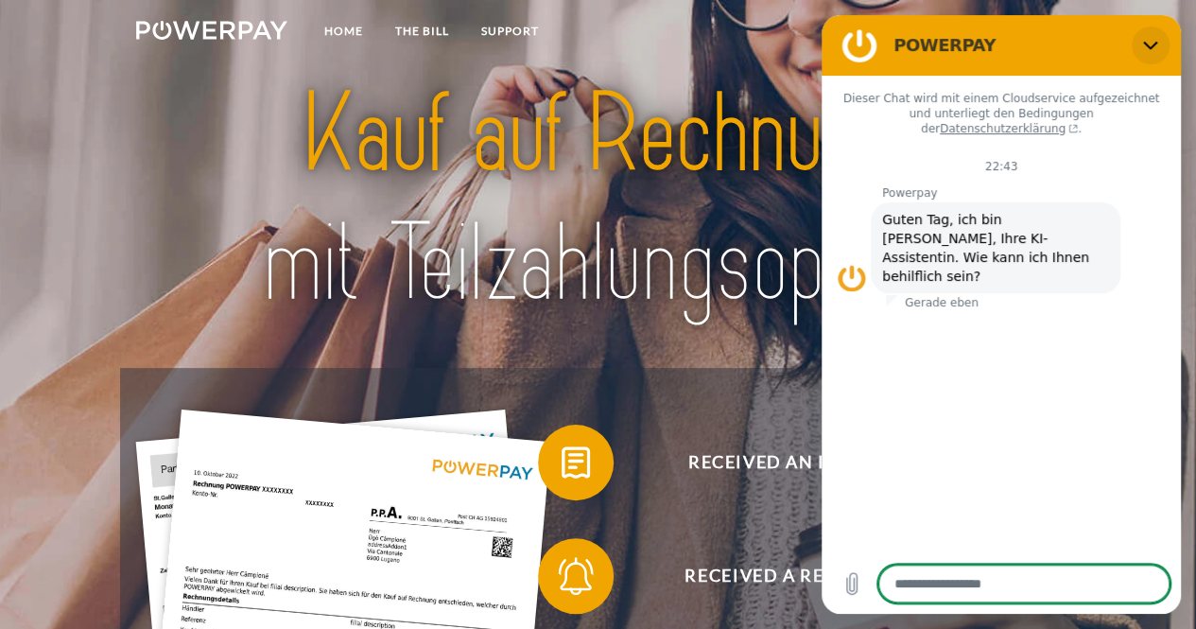
click at [1164, 46] on button "Schließen" at bounding box center [1151, 45] width 38 height 38
type textarea "*"
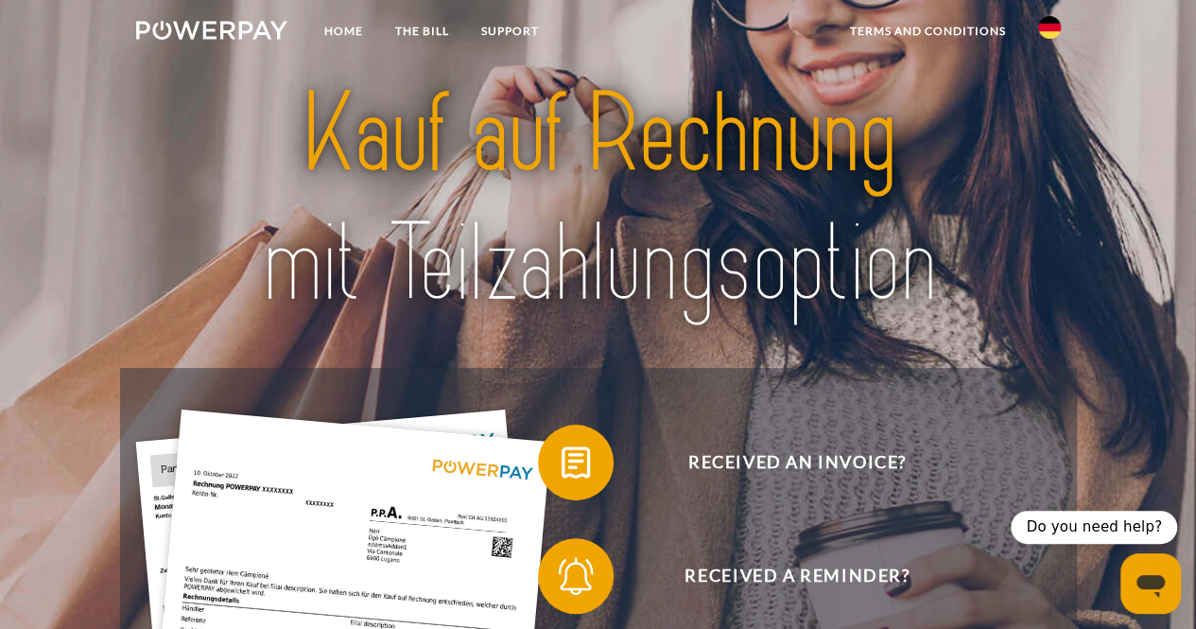
click at [1053, 31] on img at bounding box center [1049, 27] width 23 height 23
click at [1051, 176] on img at bounding box center [1049, 186] width 23 height 23
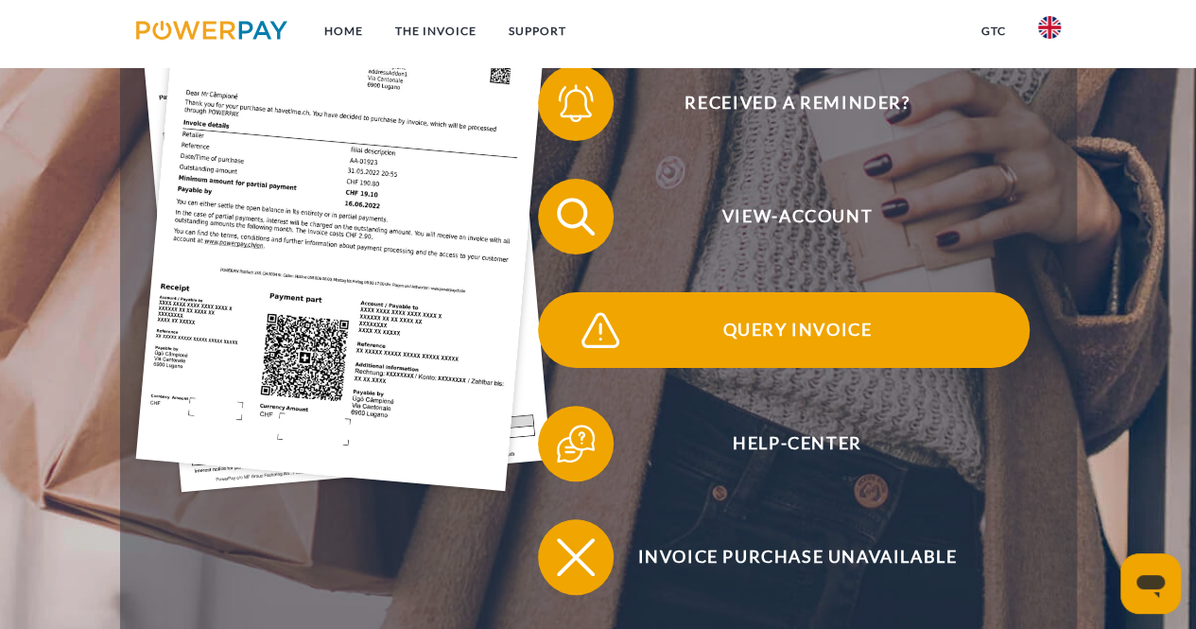
scroll to position [284, 0]
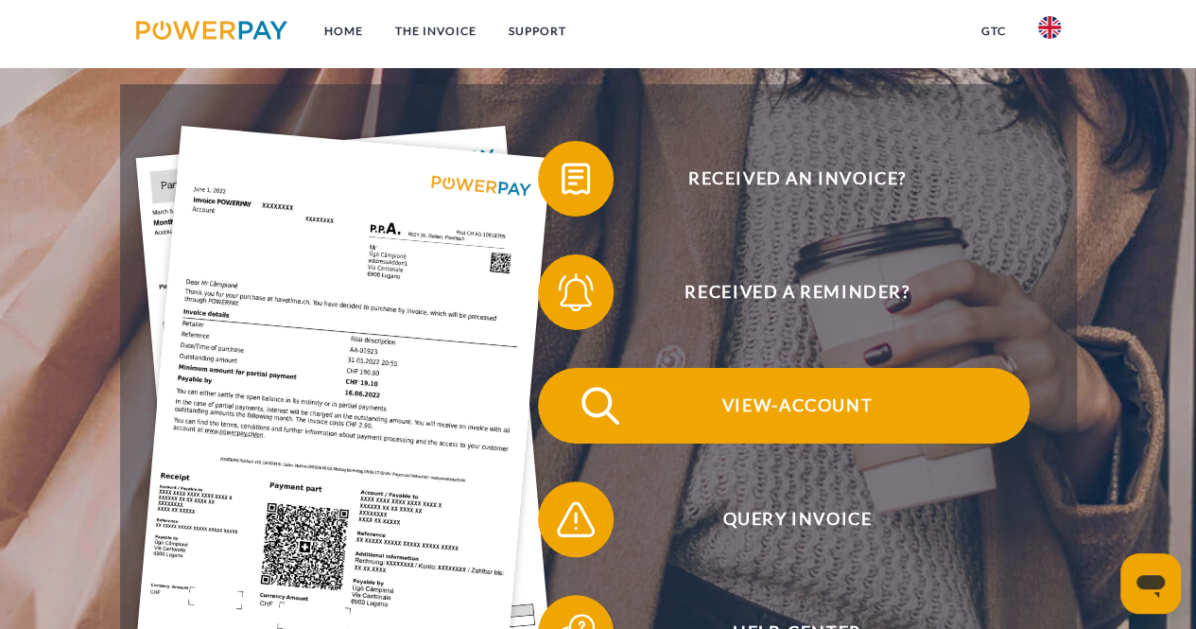
click at [736, 413] on span "View-Account" at bounding box center [796, 406] width 463 height 76
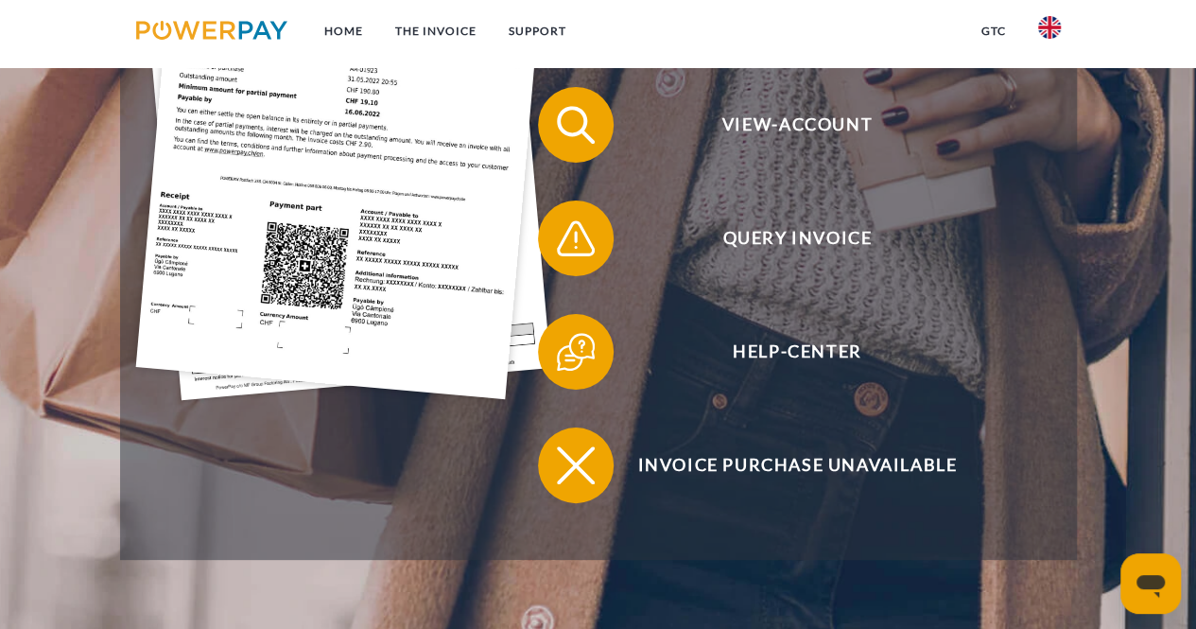
scroll to position [567, 0]
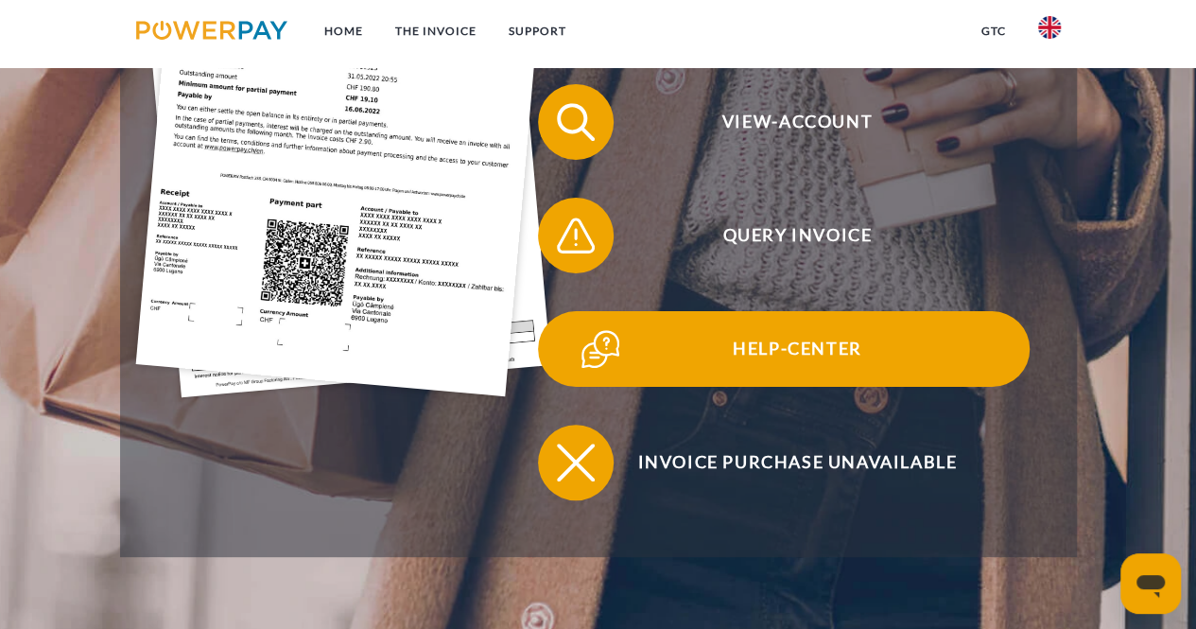
click at [700, 366] on span "Help-Center" at bounding box center [796, 349] width 463 height 76
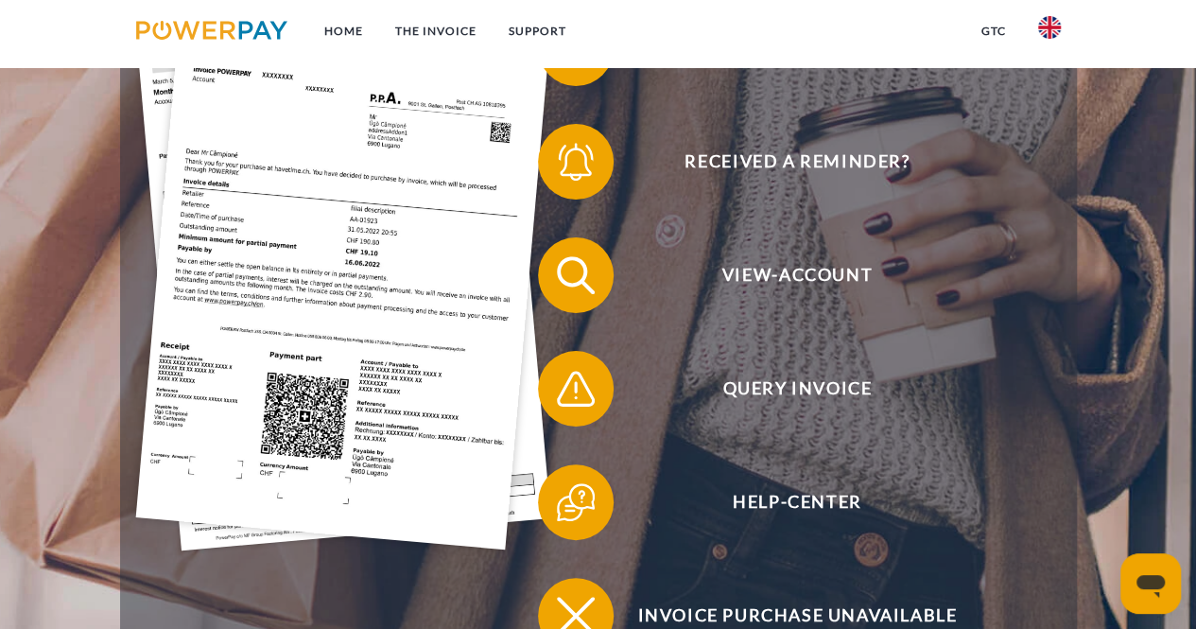
scroll to position [473, 0]
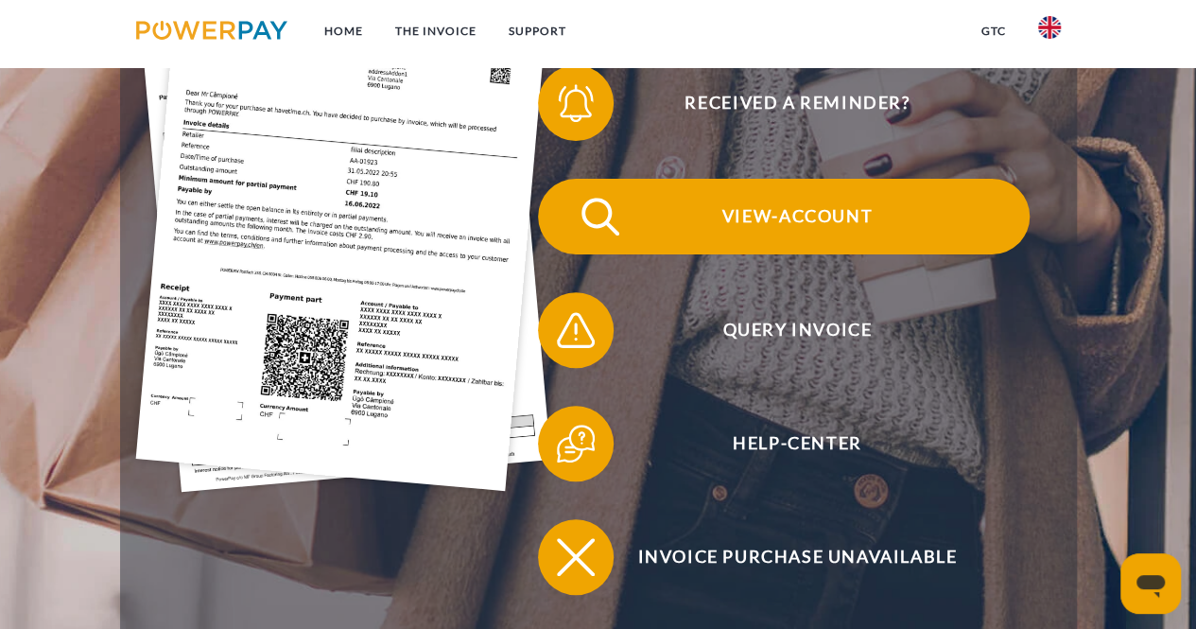
click at [785, 222] on span "View-Account" at bounding box center [796, 217] width 463 height 76
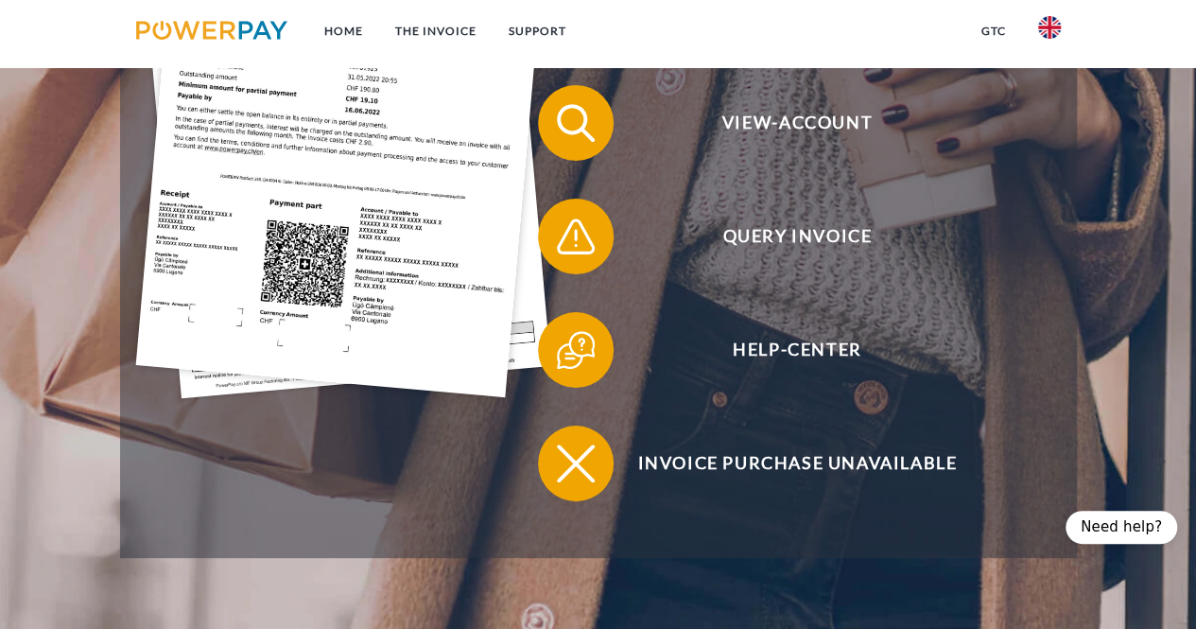
scroll to position [567, 0]
